Goal: Information Seeking & Learning: Learn about a topic

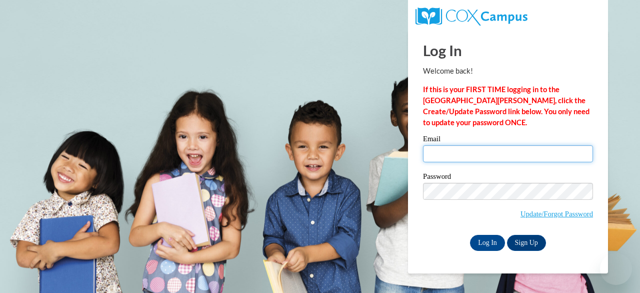
click at [437, 152] on input "Email" at bounding box center [508, 153] width 170 height 17
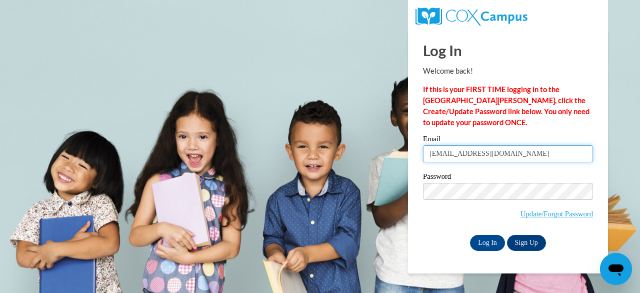
type input "[EMAIL_ADDRESS][DOMAIN_NAME]"
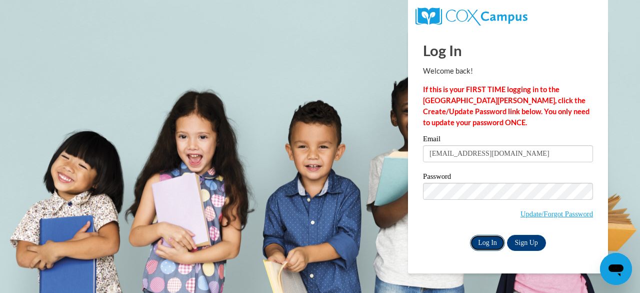
click at [481, 243] on input "Log In" at bounding box center [487, 243] width 35 height 16
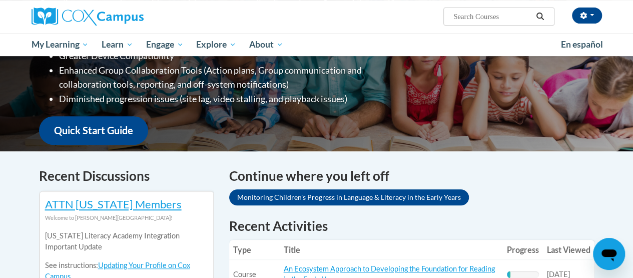
scroll to position [350, 0]
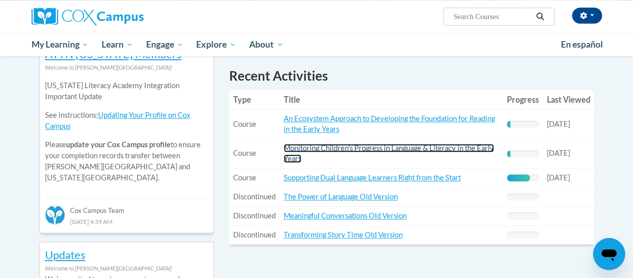
click at [396, 150] on link "Monitoring Children's Progress in Language & Literacy in the Early Years" at bounding box center [389, 153] width 210 height 19
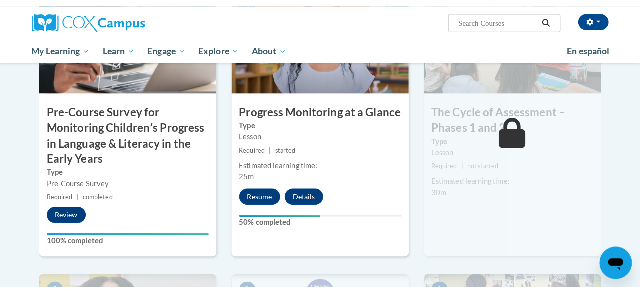
scroll to position [300, 0]
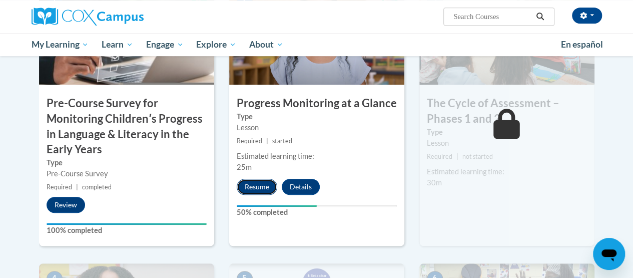
click at [258, 190] on button "Resume" at bounding box center [257, 187] width 41 height 16
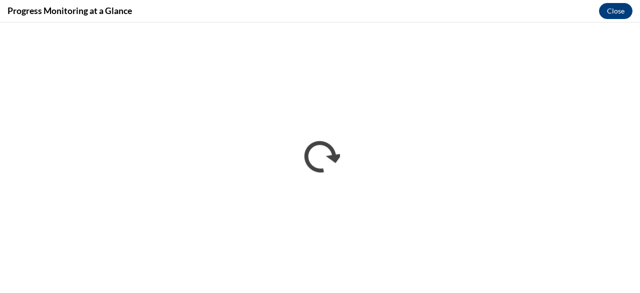
scroll to position [0, 0]
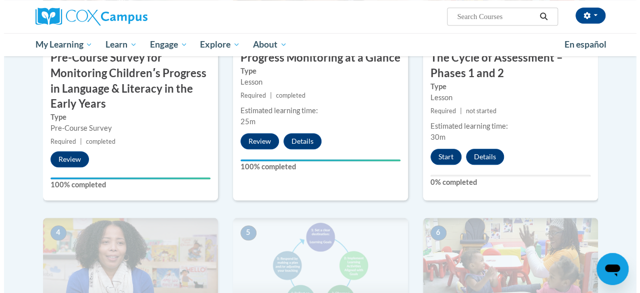
scroll to position [315, 0]
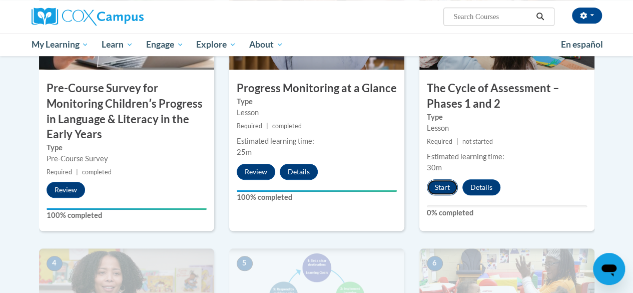
click at [439, 189] on button "Start" at bounding box center [442, 187] width 31 height 16
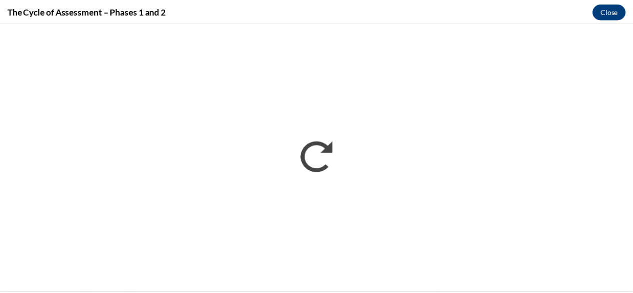
scroll to position [0, 0]
click at [618, 13] on button "Close" at bounding box center [616, 11] width 34 height 16
